Goal: Browse casually

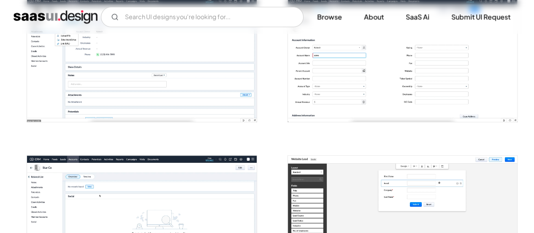
scroll to position [359, 0]
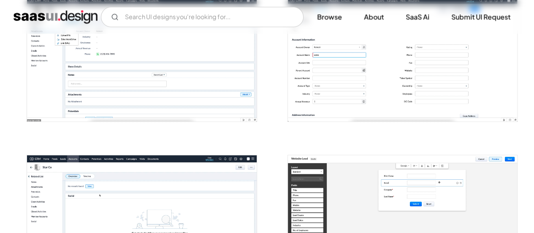
click at [328, 55] on img "open lightbox" at bounding box center [402, 59] width 229 height 125
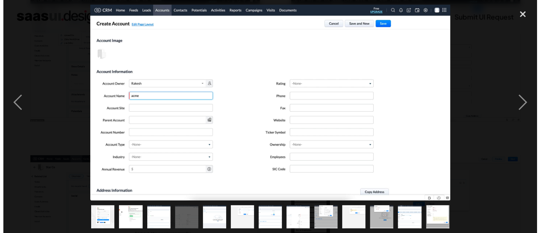
scroll to position [361, 0]
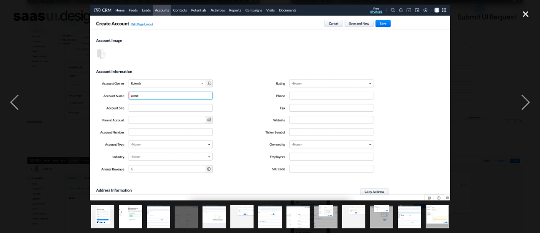
click at [380, 49] on img at bounding box center [270, 102] width 361 height 195
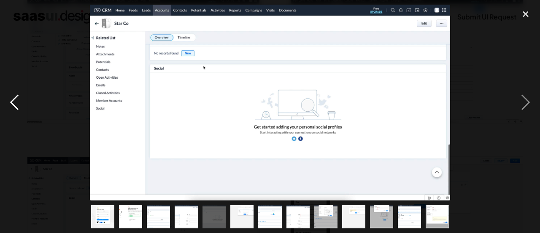
click at [16, 93] on div "previous image" at bounding box center [14, 102] width 29 height 195
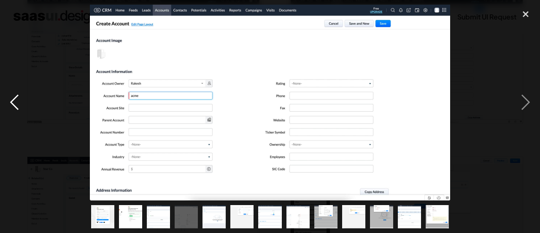
click at [16, 93] on div "previous image" at bounding box center [14, 102] width 29 height 195
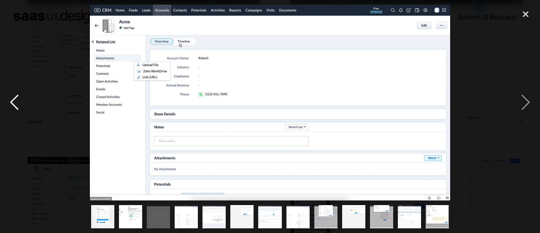
click at [16, 93] on div "previous image" at bounding box center [14, 102] width 29 height 195
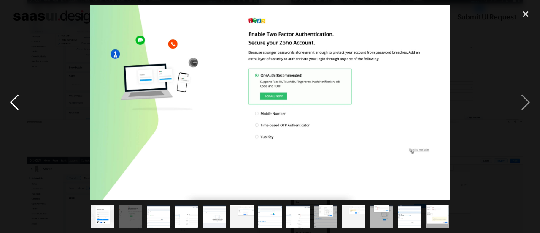
click at [16, 93] on div "previous image" at bounding box center [14, 102] width 29 height 195
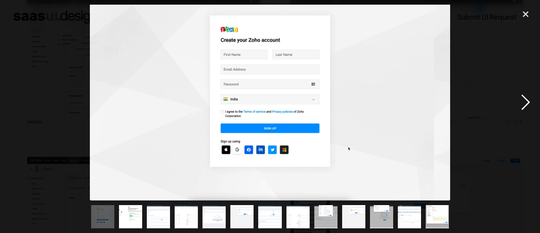
click at [522, 113] on div "next image" at bounding box center [526, 102] width 29 height 195
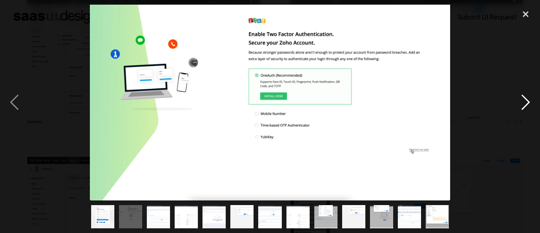
click at [522, 113] on div "next image" at bounding box center [526, 102] width 29 height 195
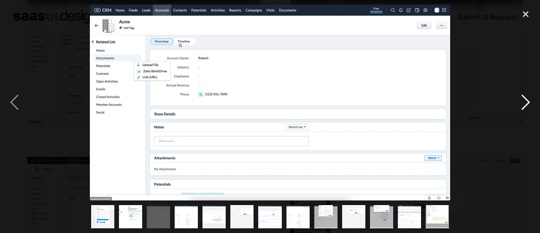
click at [522, 113] on div "next image" at bounding box center [526, 102] width 29 height 195
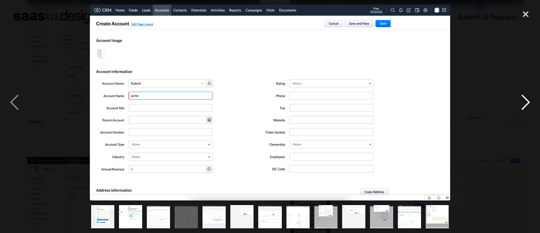
click at [522, 113] on div "next image" at bounding box center [526, 102] width 29 height 195
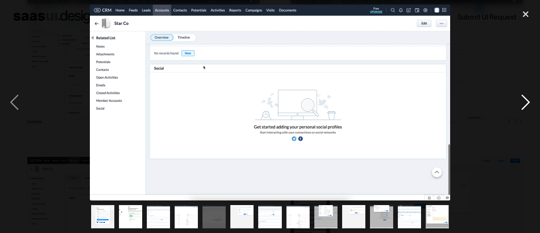
click at [522, 113] on div "next image" at bounding box center [526, 102] width 29 height 195
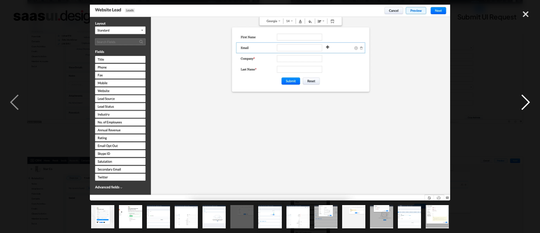
click at [522, 113] on div "next image" at bounding box center [526, 102] width 29 height 195
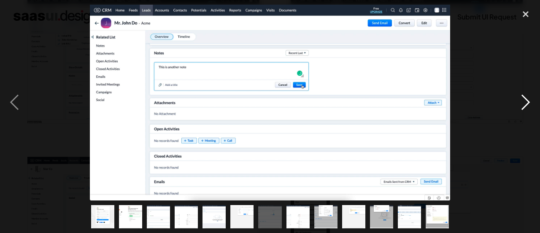
click at [522, 113] on div "next image" at bounding box center [526, 102] width 29 height 195
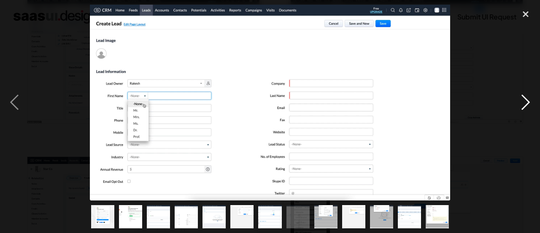
click at [523, 112] on div "next image" at bounding box center [526, 102] width 29 height 195
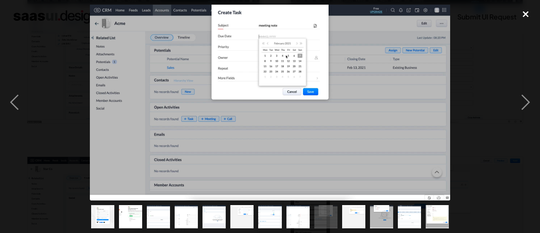
click at [528, 15] on div "close lightbox" at bounding box center [526, 14] width 29 height 19
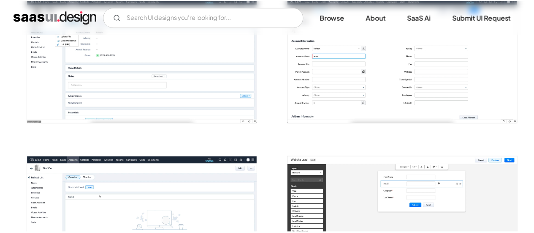
scroll to position [355, 0]
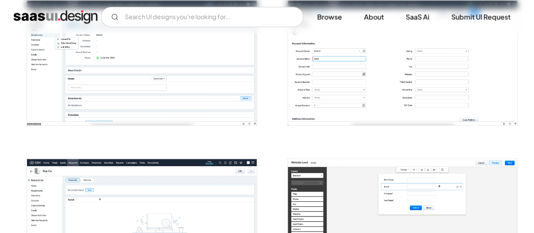
click at [230, 94] on img "open lightbox" at bounding box center [141, 63] width 229 height 125
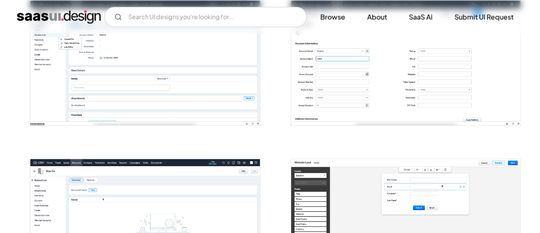
scroll to position [357, 0]
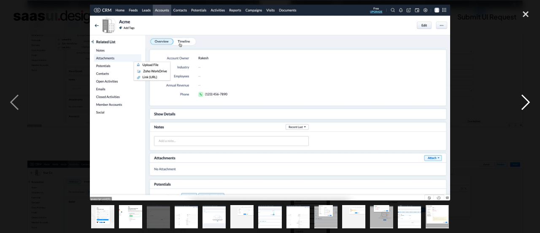
click at [525, 111] on div "next image" at bounding box center [526, 102] width 29 height 195
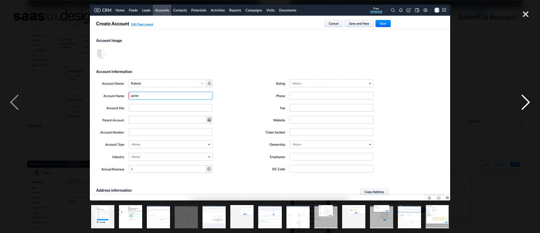
click at [525, 111] on div "next image" at bounding box center [526, 102] width 29 height 195
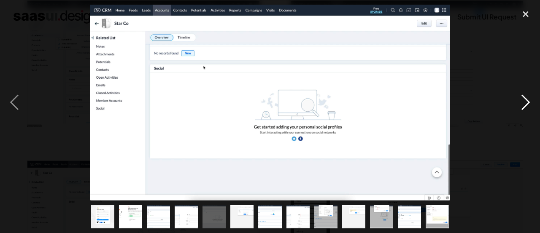
click at [525, 111] on div "next image" at bounding box center [526, 102] width 29 height 195
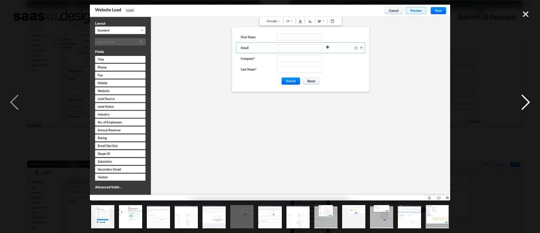
click at [525, 111] on div "next image" at bounding box center [526, 102] width 29 height 195
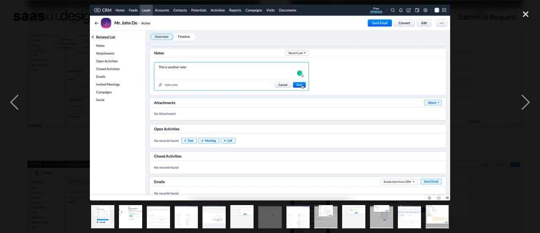
click at [313, 41] on img at bounding box center [270, 102] width 361 height 195
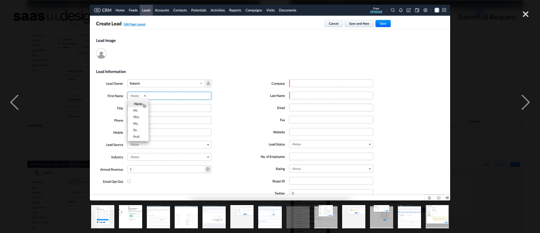
click at [313, 41] on img at bounding box center [270, 102] width 361 height 195
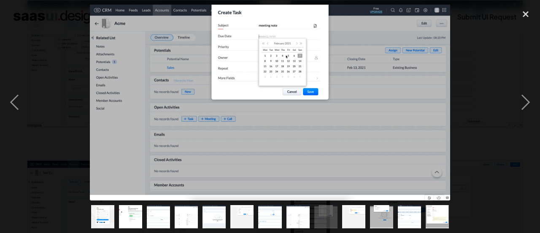
click at [494, 108] on div at bounding box center [270, 102] width 540 height 195
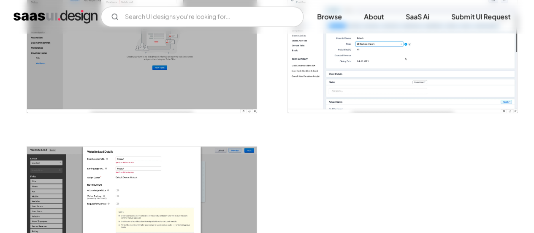
click at [443, 78] on img "open lightbox" at bounding box center [402, 50] width 229 height 125
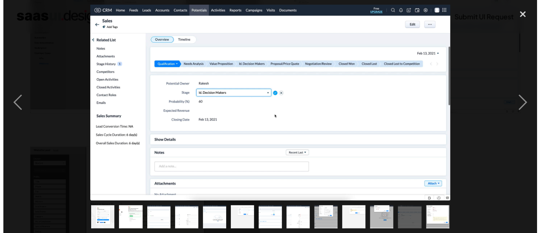
scroll to position [1008, 0]
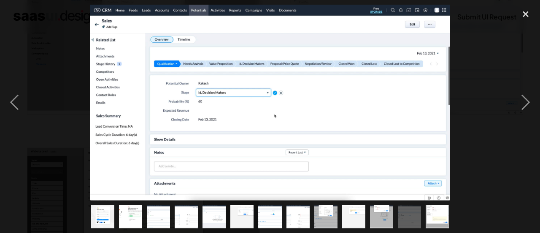
click at [494, 37] on div at bounding box center [270, 102] width 540 height 195
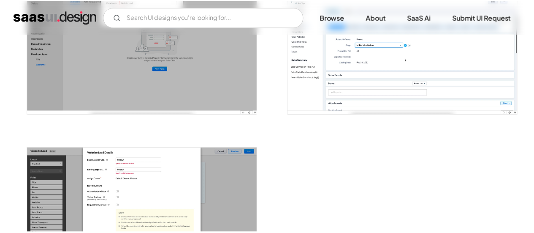
scroll to position [987, 0]
